Goal: Manage account settings

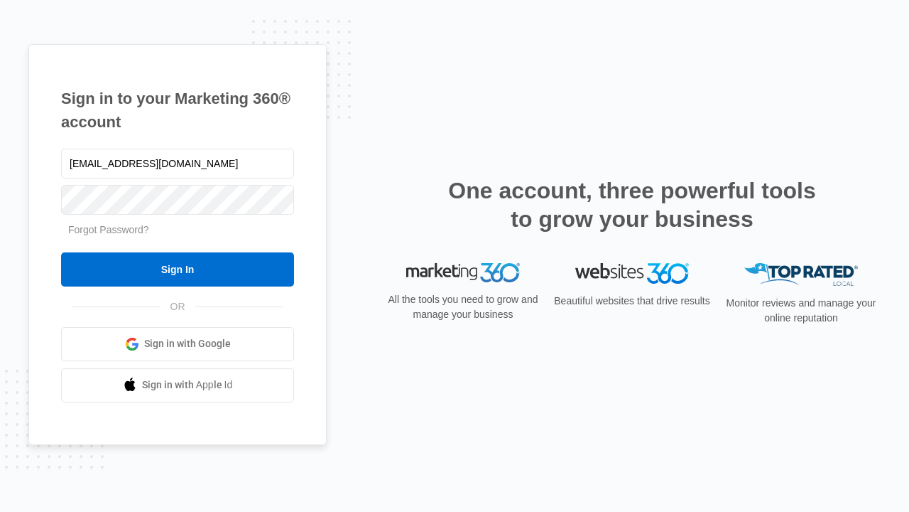
type input "[EMAIL_ADDRESS][DOMAIN_NAME]"
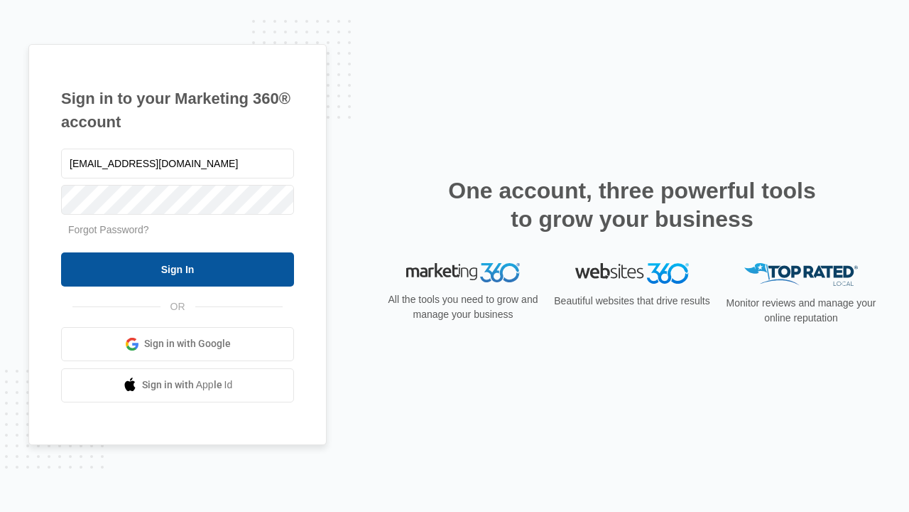
click at [178, 269] on input "Sign In" at bounding box center [177, 269] width 233 height 34
